Goal: Transaction & Acquisition: Purchase product/service

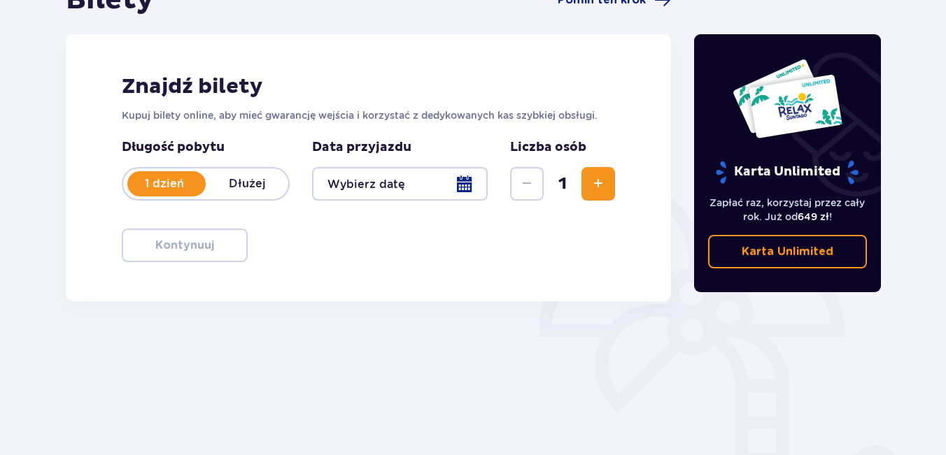
scroll to position [197, 0]
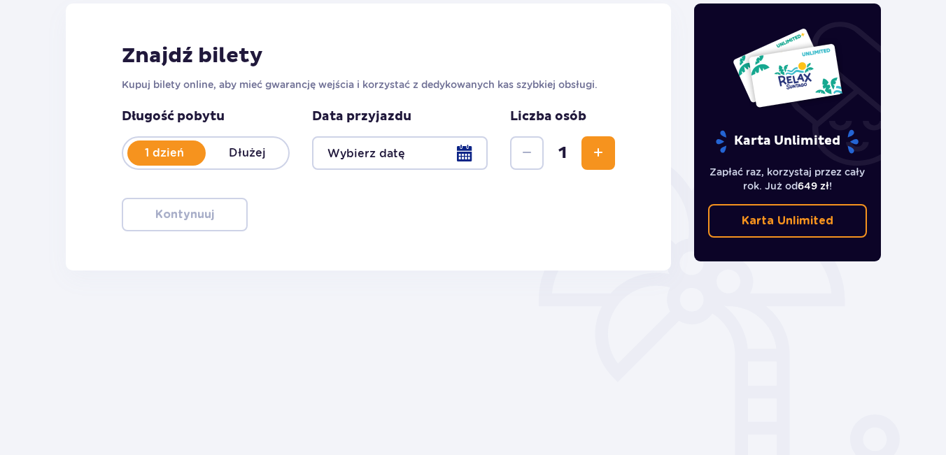
click at [465, 159] on div at bounding box center [400, 153] width 176 height 34
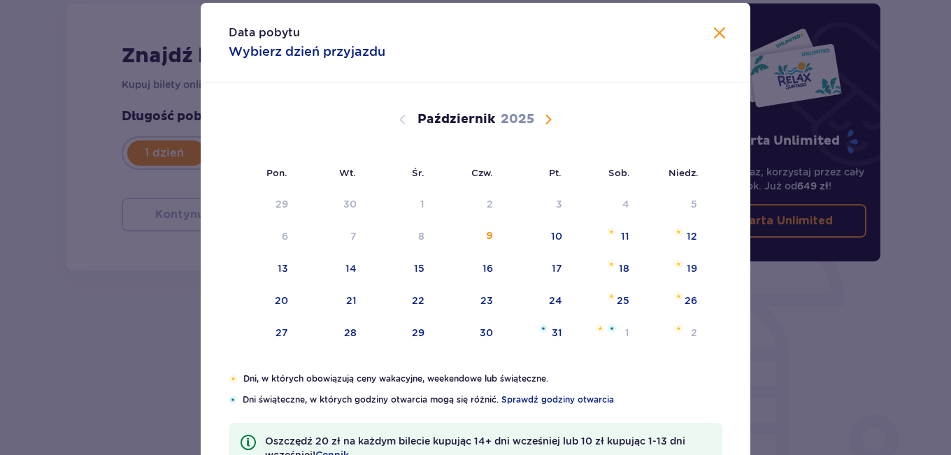
click at [543, 125] on span "Następny miesiąc" at bounding box center [548, 119] width 17 height 17
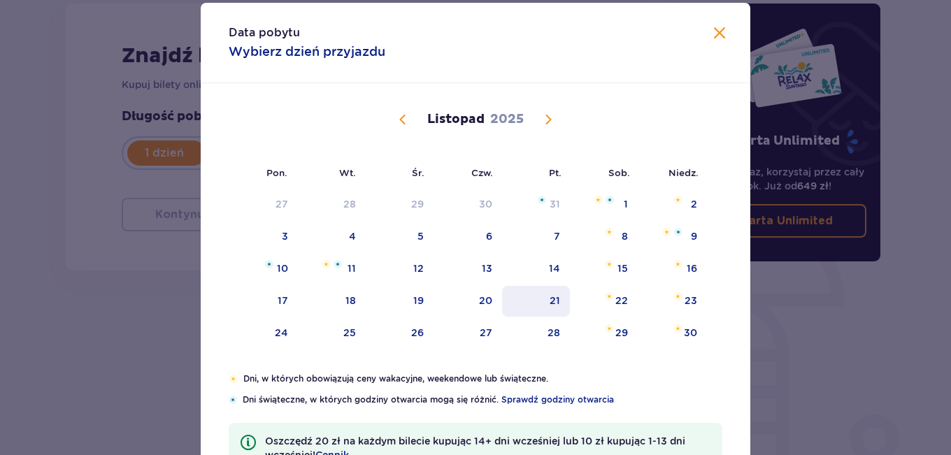
click at [543, 297] on div "21" at bounding box center [536, 301] width 68 height 31
type input "[DATE]"
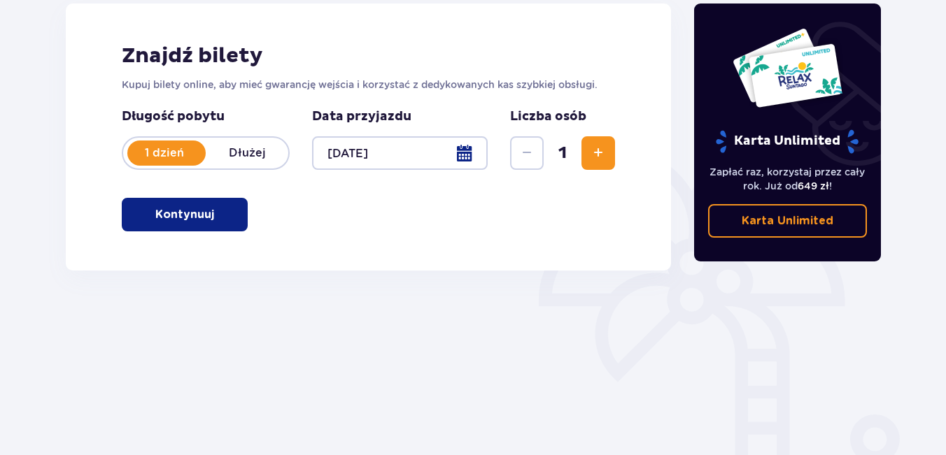
scroll to position [257, 0]
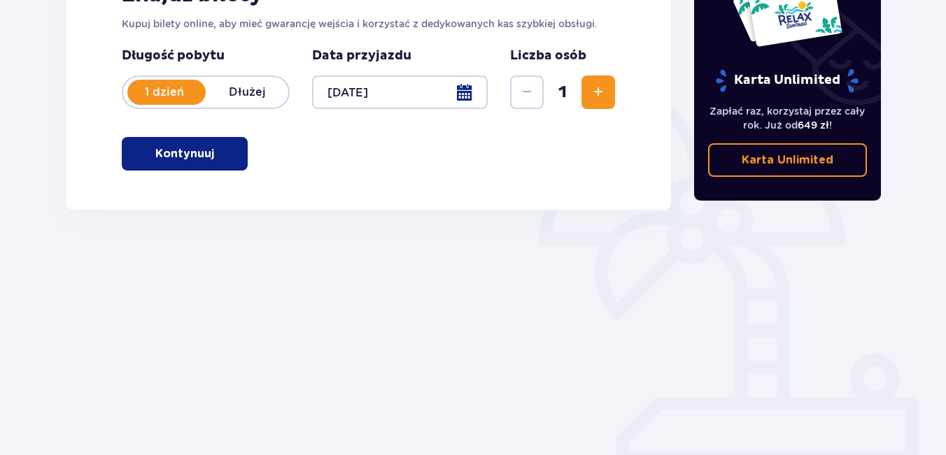
click at [583, 85] on button "Zwiększ" at bounding box center [598, 93] width 34 height 34
click at [201, 168] on button "Kontynuuj" at bounding box center [185, 154] width 126 height 34
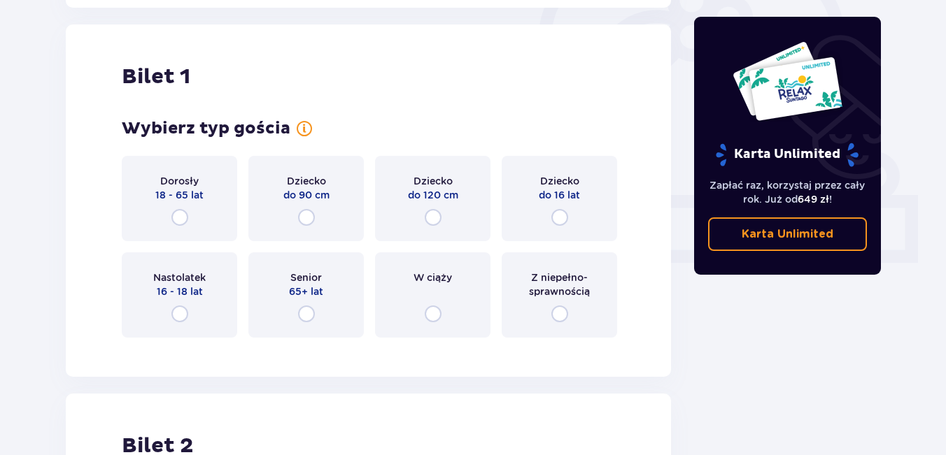
scroll to position [467, 0]
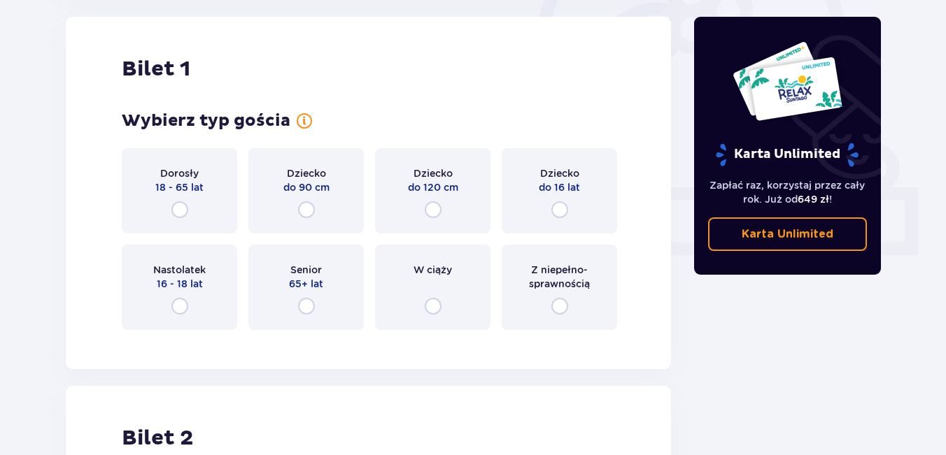
click at [201, 168] on div "Dorosły 18 - 65 lat" at bounding box center [179, 180] width 48 height 28
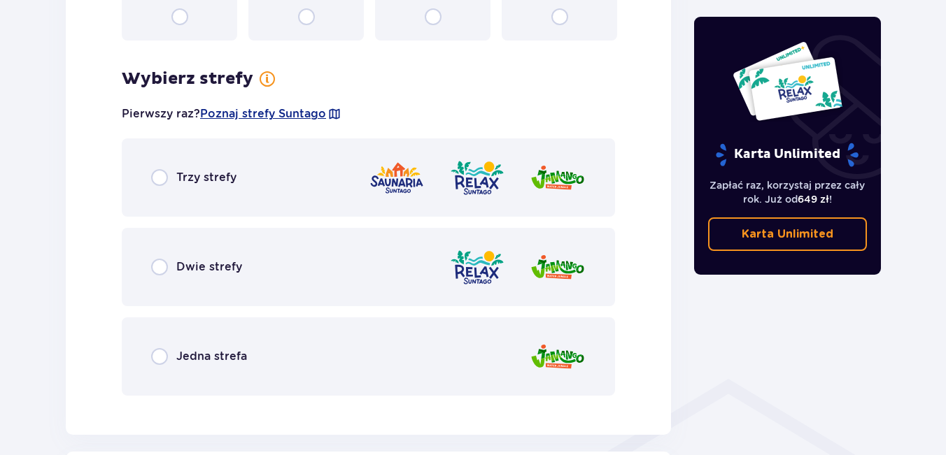
scroll to position [809, 0]
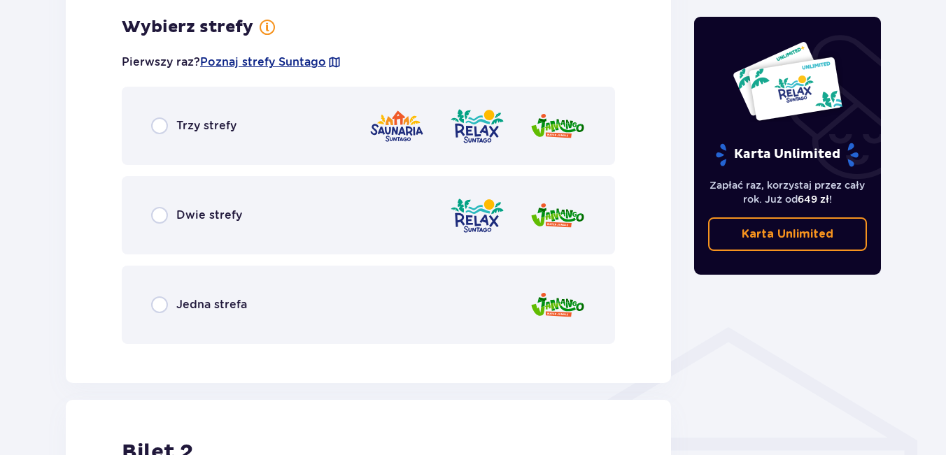
click at [246, 224] on div "Dwie strefy" at bounding box center [368, 215] width 493 height 78
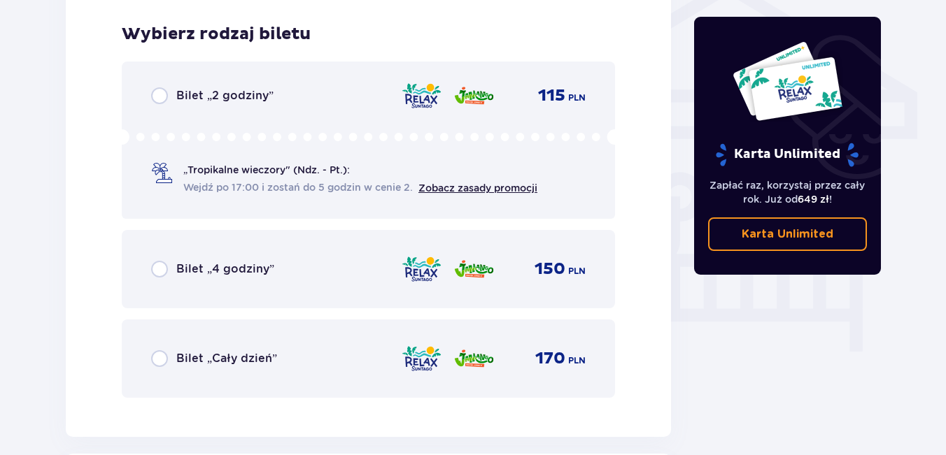
scroll to position [1164, 0]
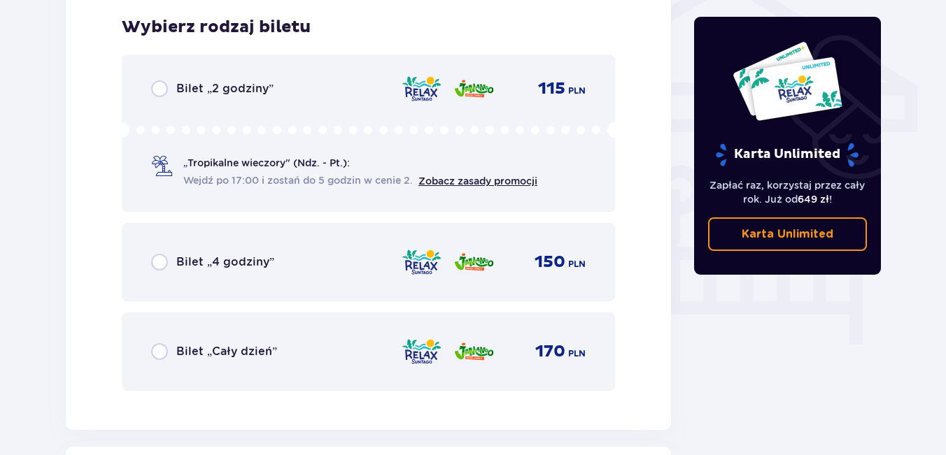
click at [261, 361] on div "Bilet „Cały dzień” 170 PLN" at bounding box center [368, 351] width 434 height 29
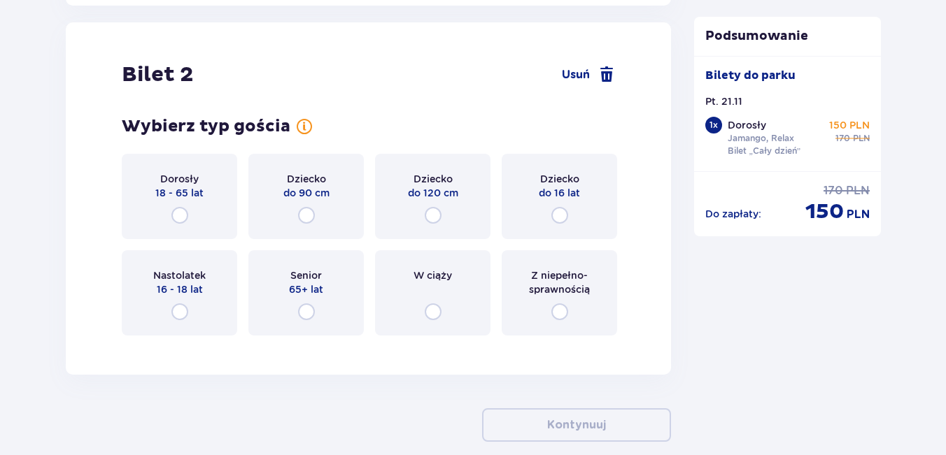
scroll to position [1594, 0]
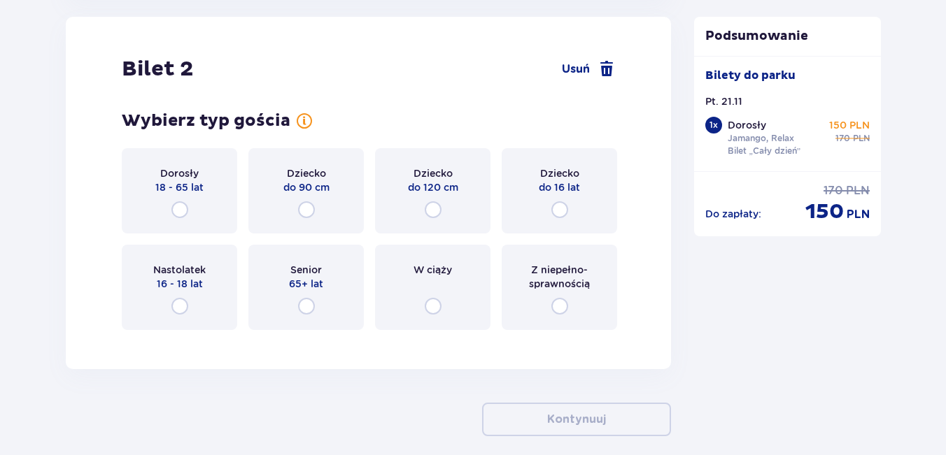
click at [194, 198] on div "Dorosły 18 - 65 lat" at bounding box center [179, 190] width 115 height 85
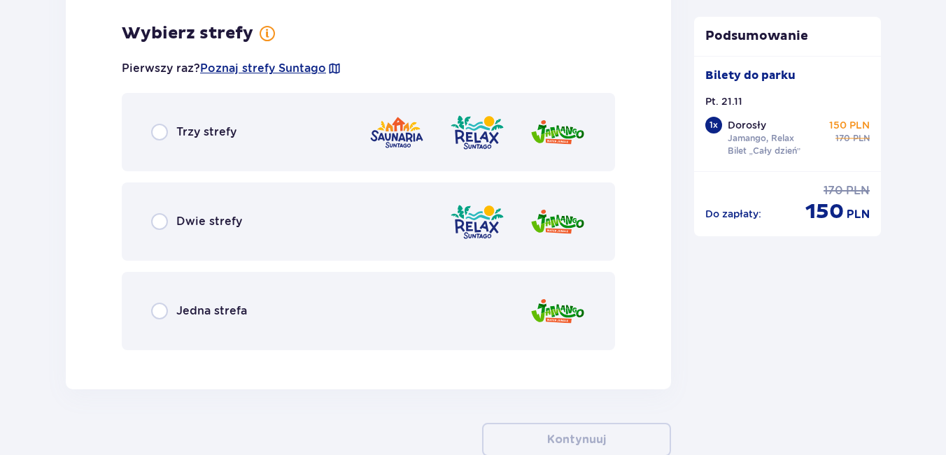
scroll to position [1935, 0]
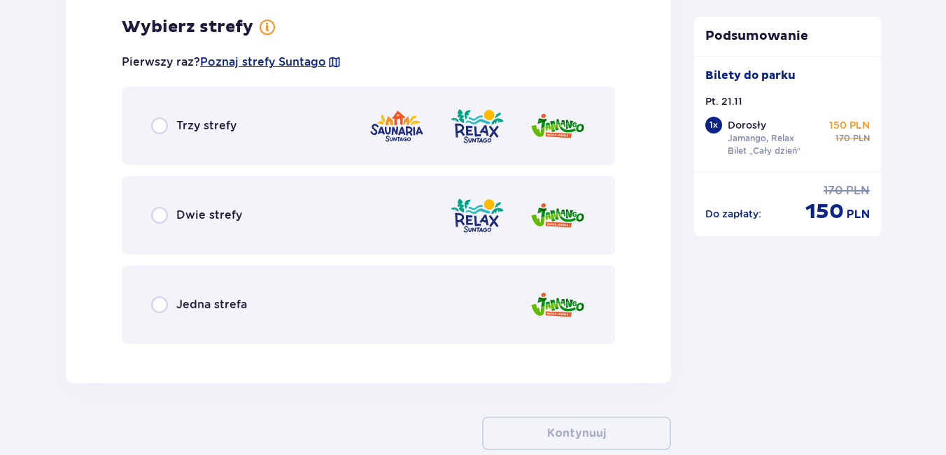
click at [275, 227] on div "Dwie strefy" at bounding box center [368, 215] width 493 height 78
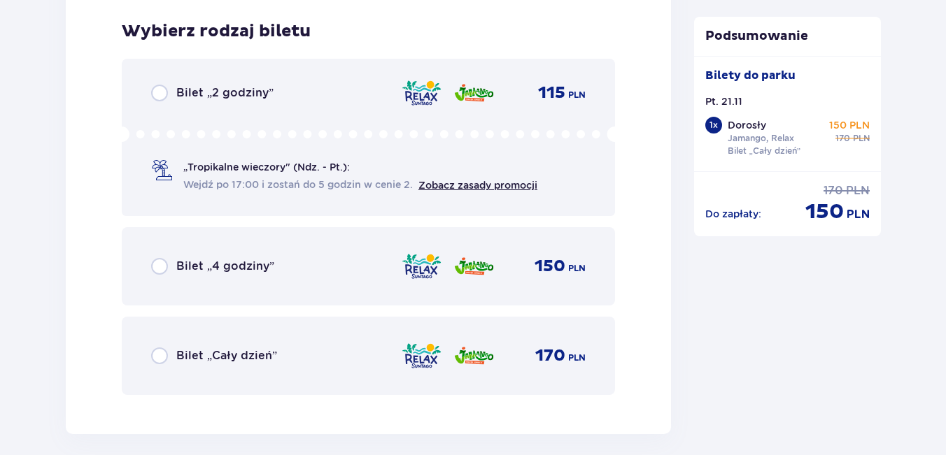
scroll to position [2291, 0]
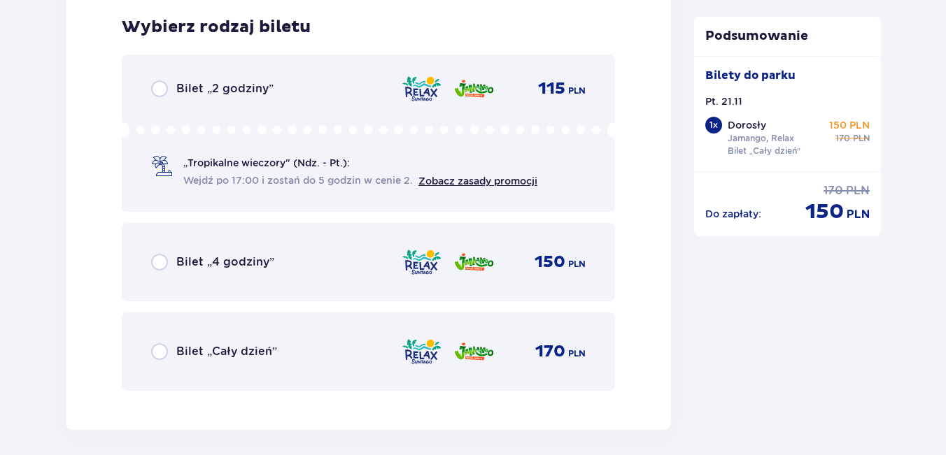
click at [347, 350] on div "Bilet „Cały dzień” 170 PLN" at bounding box center [368, 351] width 434 height 29
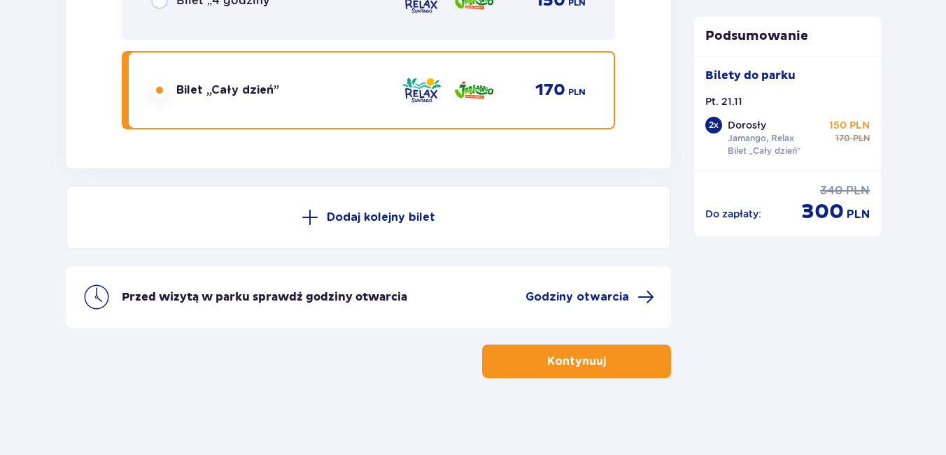
scroll to position [2559, 0]
